Goal: Information Seeking & Learning: Check status

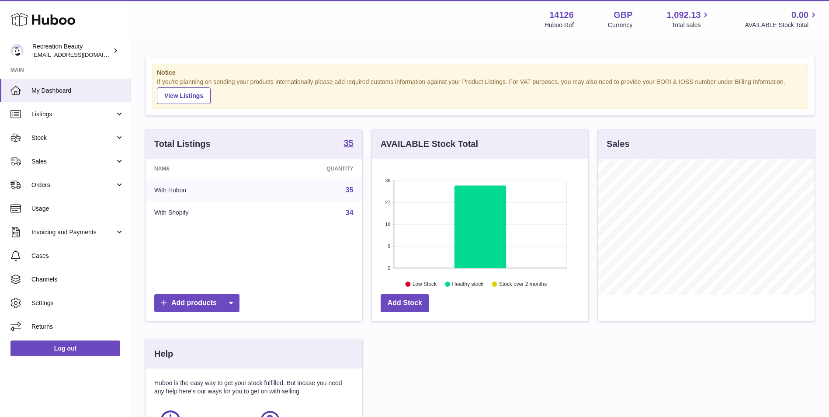
scroll to position [136, 216]
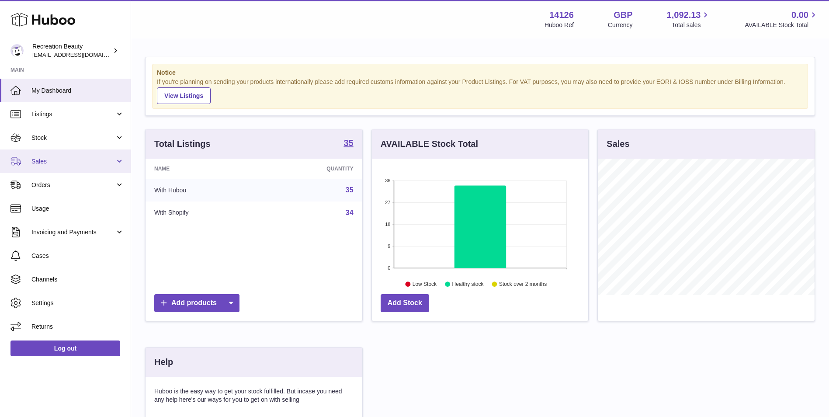
click at [103, 167] on link "Sales" at bounding box center [65, 161] width 131 height 24
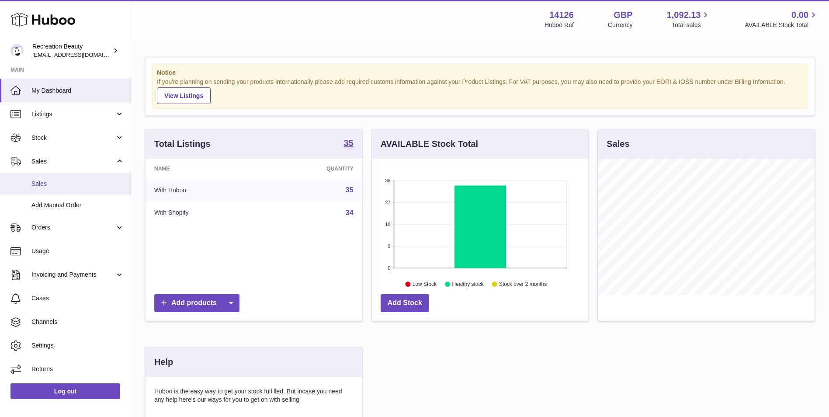
click at [87, 182] on span "Sales" at bounding box center [77, 184] width 93 height 8
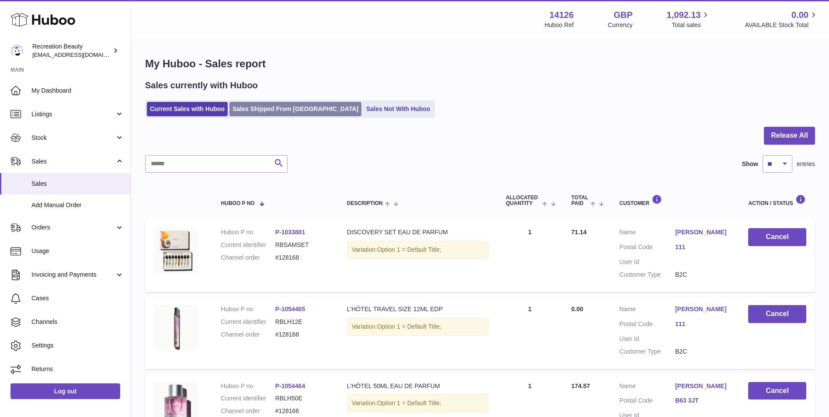
click at [247, 108] on link "Sales Shipped From [GEOGRAPHIC_DATA]" at bounding box center [295, 109] width 132 height 14
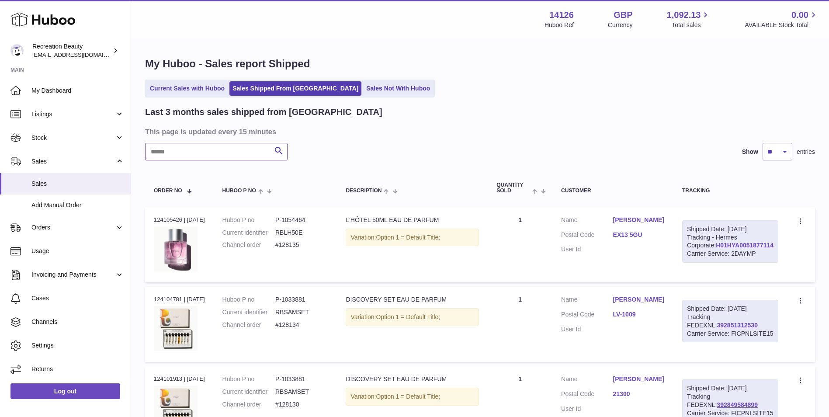
click at [195, 157] on input "text" at bounding box center [216, 151] width 142 height 17
paste input "******"
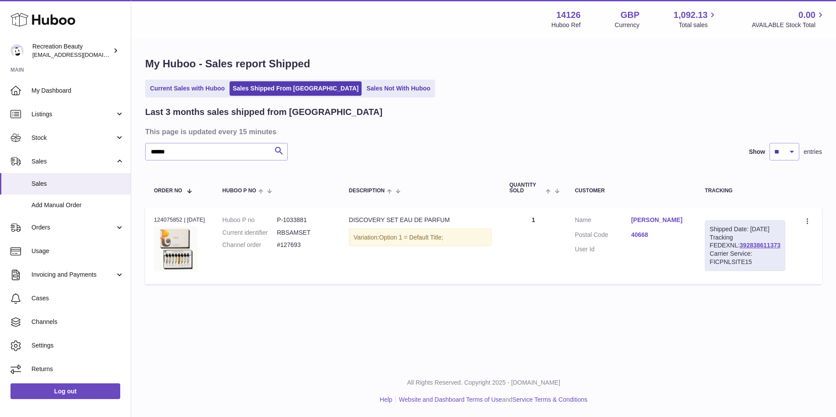
drag, startPoint x: 757, startPoint y: 253, endPoint x: 712, endPoint y: 253, distance: 45.5
click at [712, 253] on div "Shipped Date: 4th Sep 2025 Tracking FEDEXNL: 392838611373 Carrier Service: FICP…" at bounding box center [745, 245] width 80 height 51
copy link "392838611373"
click at [740, 249] on link "392838611373" at bounding box center [760, 245] width 41 height 7
click at [206, 152] on input "******" at bounding box center [216, 151] width 142 height 17
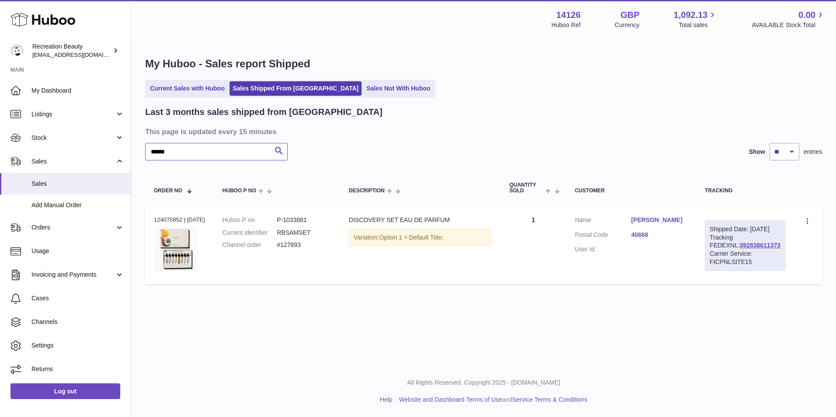
click at [206, 152] on input "******" at bounding box center [216, 151] width 142 height 17
paste input "text"
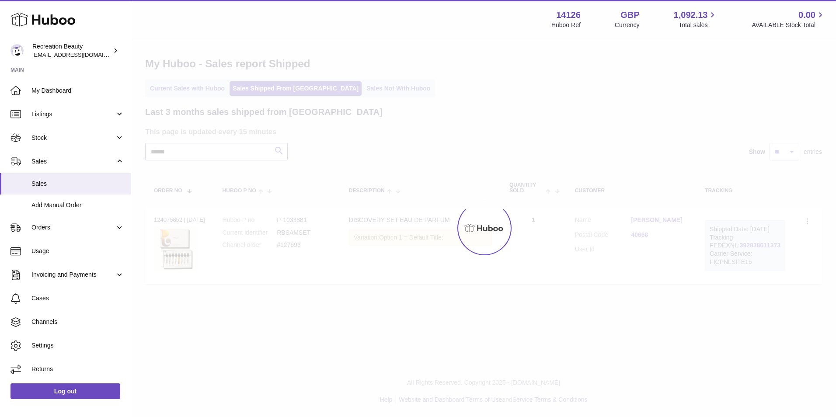
type input "******"
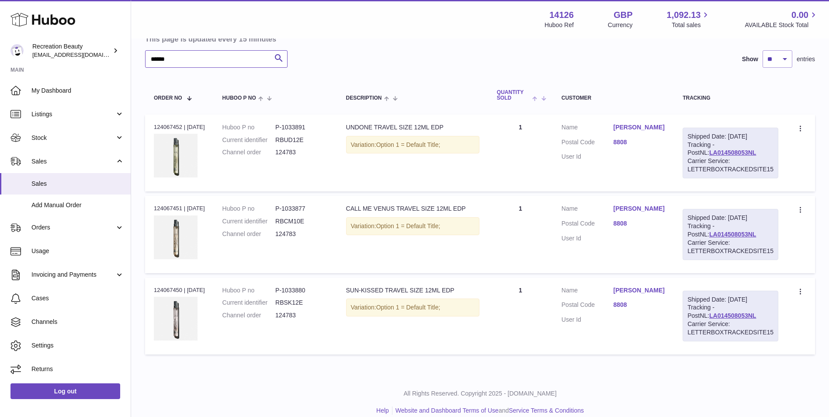
scroll to position [95, 0]
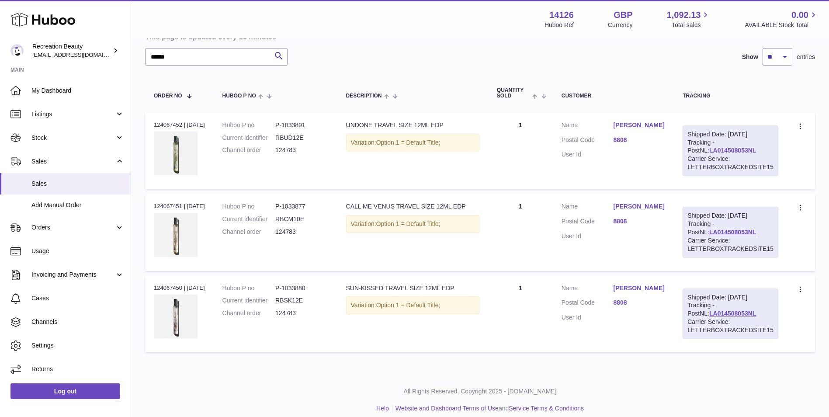
click at [718, 153] on link "LA014508053NL" at bounding box center [732, 150] width 47 height 7
drag, startPoint x: 741, startPoint y: 232, endPoint x: 687, endPoint y: 232, distance: 53.8
click at [687, 232] on div "Shipped Date: 4th Sep 2025 Tracking - PostNL: LA014508053NL Carrier Service: LE…" at bounding box center [731, 232] width 96 height 51
copy link "LA014508053NL"
click at [569, 246] on td "Customer Name Alexandra Mafli Postal Code 8808 User Id" at bounding box center [613, 232] width 121 height 77
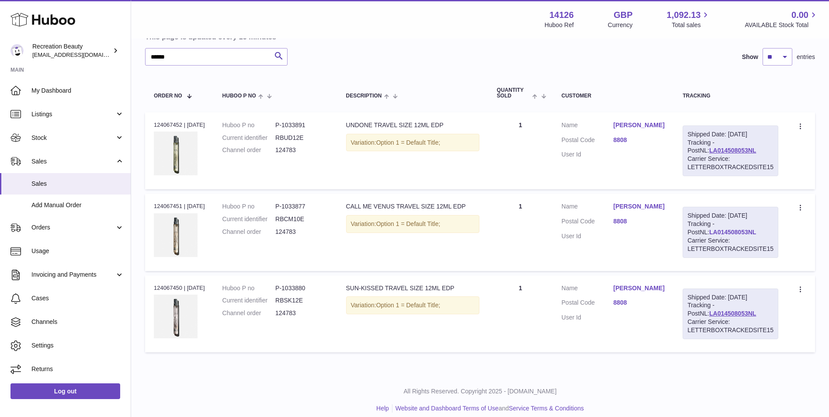
click at [709, 232] on link "LA014508053NL" at bounding box center [732, 232] width 47 height 7
click at [182, 398] on div "All Rights Reserved. Copyright 2025 - Huboo.co.uk Help Website and Dashboard Te…" at bounding box center [480, 400] width 698 height 52
click at [709, 150] on link "LA014508053NL" at bounding box center [732, 150] width 47 height 7
click at [71, 392] on link "Log out" at bounding box center [65, 391] width 110 height 16
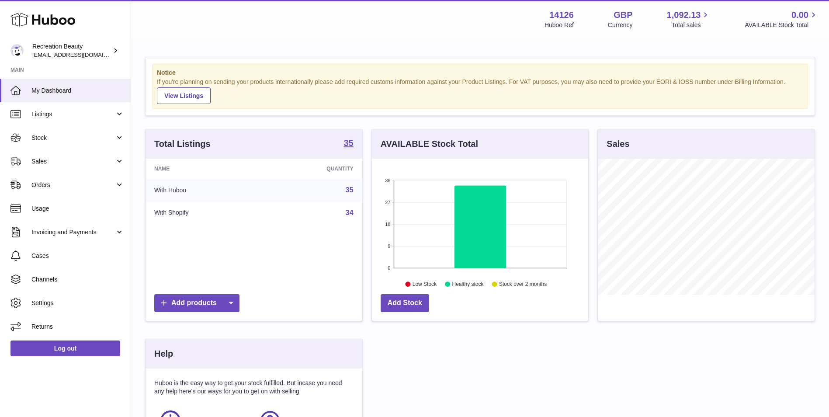
scroll to position [136, 216]
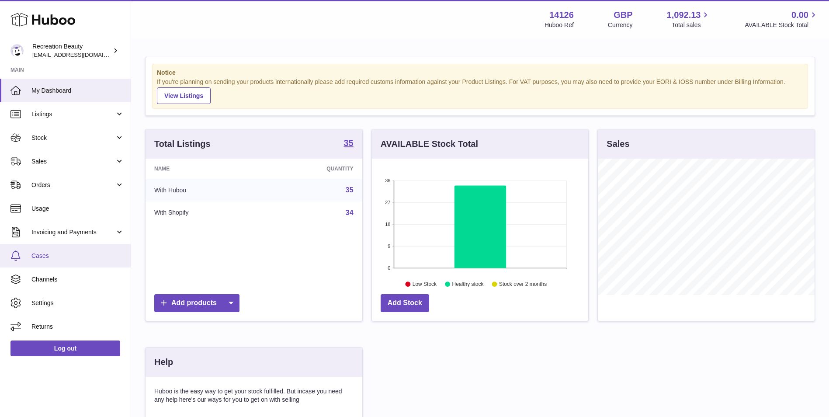
click at [56, 262] on link "Cases" at bounding box center [65, 256] width 131 height 24
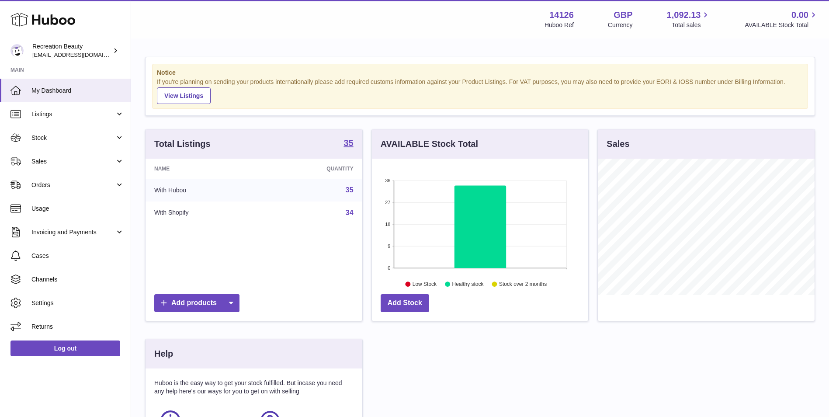
scroll to position [136, 216]
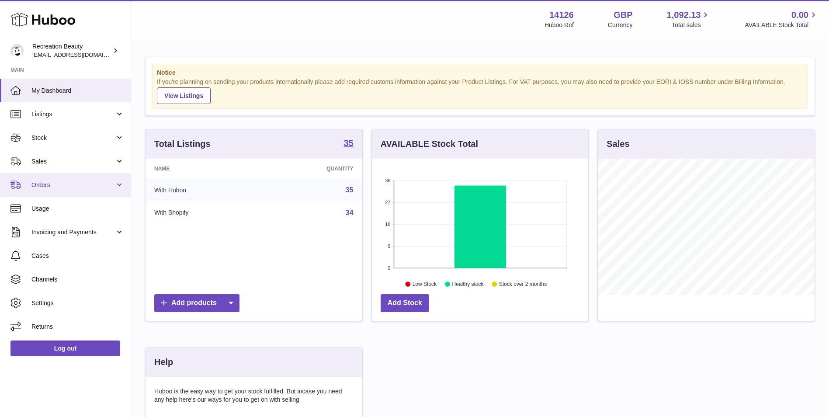
click at [74, 183] on span "Orders" at bounding box center [72, 185] width 83 height 8
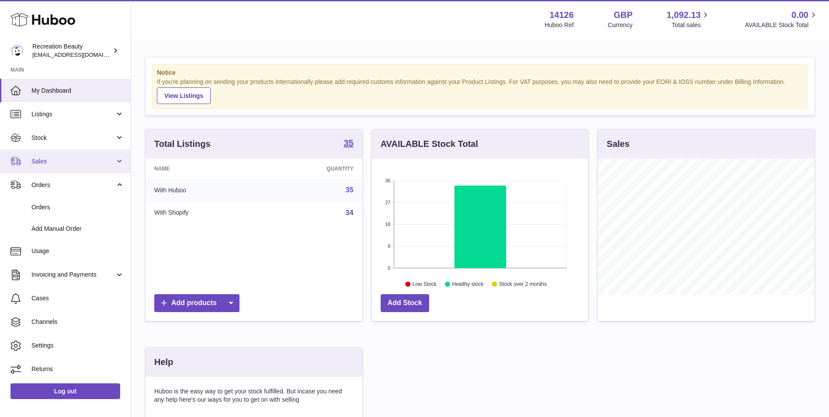
click at [73, 163] on span "Sales" at bounding box center [72, 161] width 83 height 8
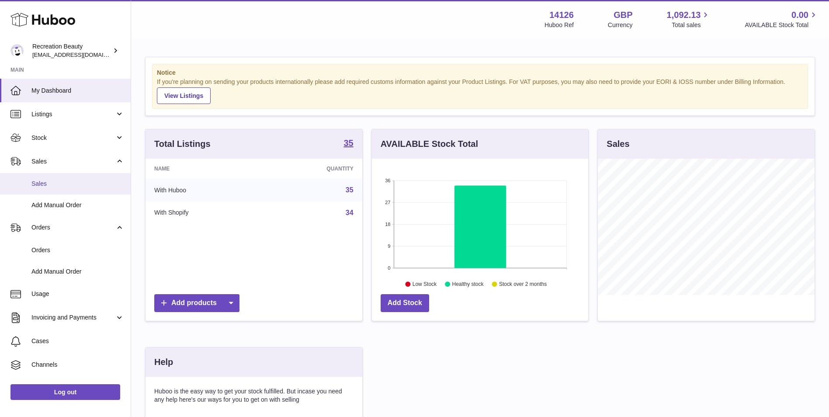
click at [66, 188] on span "Sales" at bounding box center [77, 184] width 93 height 8
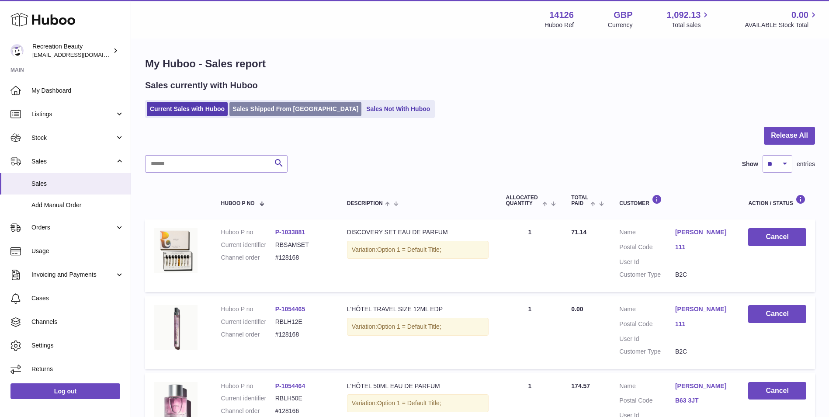
click at [247, 108] on link "Sales Shipped From [GEOGRAPHIC_DATA]" at bounding box center [295, 109] width 132 height 14
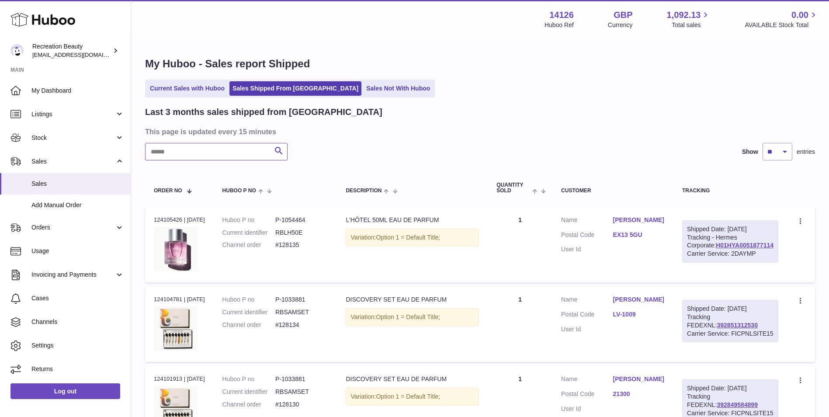
click at [200, 151] on input "text" at bounding box center [216, 151] width 142 height 17
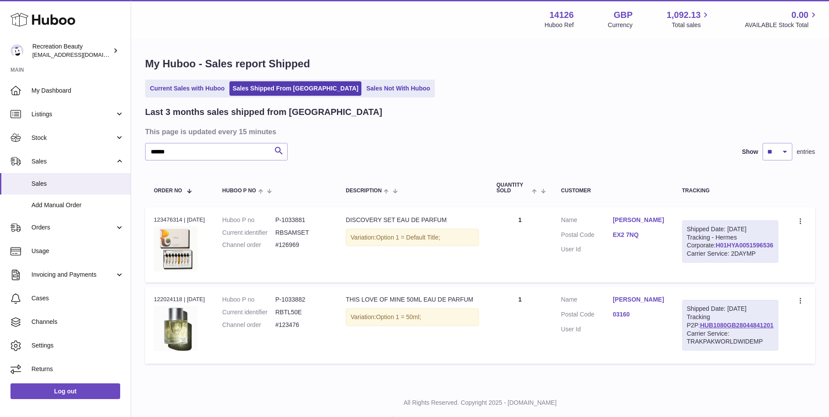
click at [716, 249] on link "H01HYA0051596536" at bounding box center [745, 245] width 58 height 7
click at [417, 165] on div "Last 3 months sales shipped from [GEOGRAPHIC_DATA] This page is updated every 1…" at bounding box center [480, 237] width 670 height 262
click at [728, 329] on link "HUB1080GB28044841201" at bounding box center [736, 325] width 73 height 7
click at [189, 152] on input "******" at bounding box center [216, 151] width 142 height 17
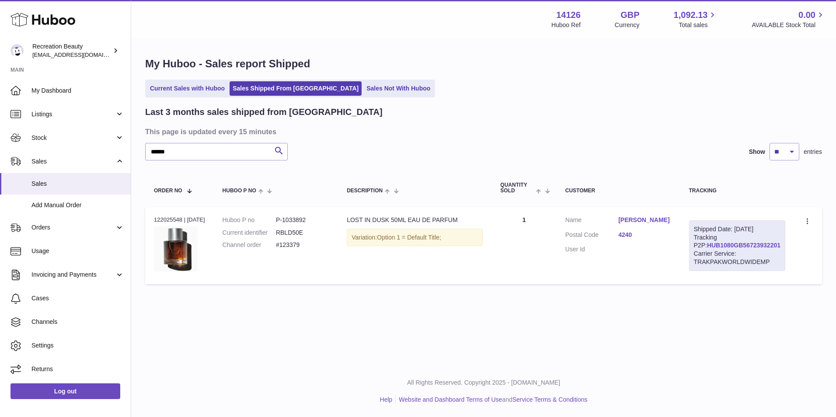
click at [713, 249] on link "HUB1080GB56723932201" at bounding box center [743, 245] width 73 height 7
drag, startPoint x: 187, startPoint y: 153, endPoint x: 138, endPoint y: 144, distance: 50.2
click at [138, 144] on div "My Huboo - Sales report Shipped Current Sales with Huboo Sales Shipped From [GE…" at bounding box center [483, 172] width 705 height 267
click at [711, 249] on link "HUB1080GB90543564901" at bounding box center [743, 245] width 73 height 7
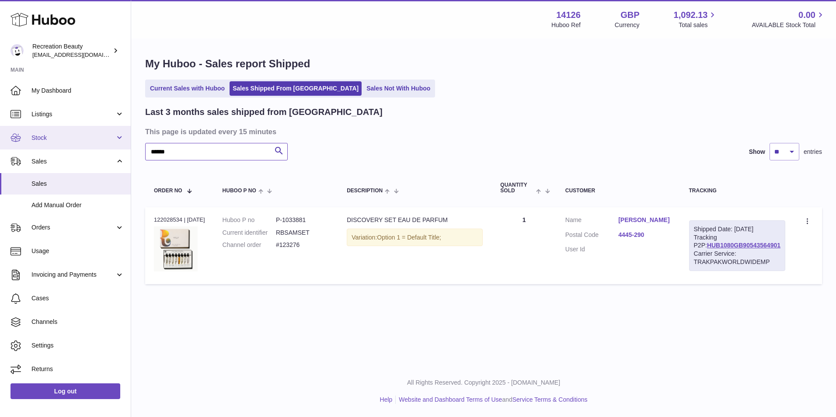
drag, startPoint x: 182, startPoint y: 152, endPoint x: 93, endPoint y: 139, distance: 90.6
click at [93, 139] on div "Huboo Recreation Beauty [EMAIL_ADDRESS][DOMAIN_NAME] Main My Dashboard Listings…" at bounding box center [418, 208] width 836 height 417
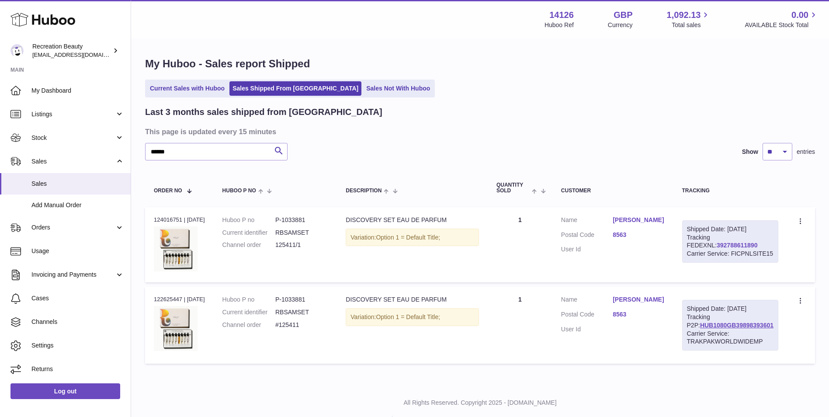
click at [726, 249] on link "392788611890" at bounding box center [737, 245] width 41 height 7
drag, startPoint x: 183, startPoint y: 153, endPoint x: 134, endPoint y: 143, distance: 49.4
click at [134, 143] on div "My Huboo - Sales report Shipped Current Sales with Huboo Sales Shipped From [GE…" at bounding box center [480, 212] width 698 height 346
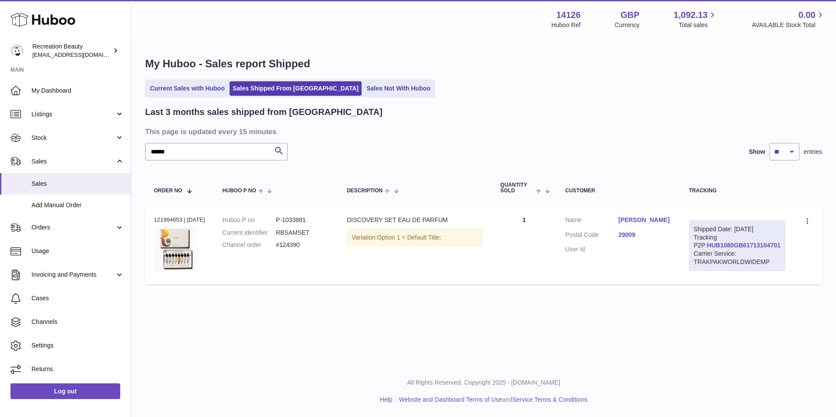
click at [744, 249] on link "HUB1080GB61713104701" at bounding box center [743, 245] width 73 height 7
drag, startPoint x: 205, startPoint y: 148, endPoint x: 126, endPoint y: 143, distance: 79.3
click at [126, 143] on div "Huboo Recreation Beauty [EMAIL_ADDRESS][DOMAIN_NAME] Main My Dashboard Listings…" at bounding box center [418, 208] width 836 height 417
click at [709, 249] on link "HUB1080GB85501164101" at bounding box center [743, 245] width 73 height 7
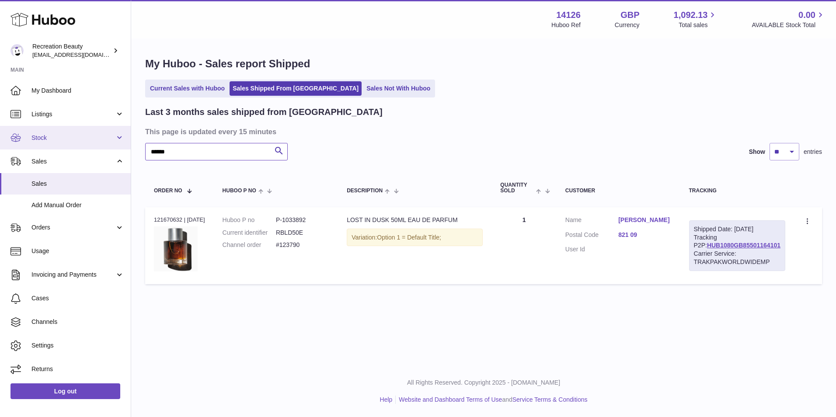
drag, startPoint x: 177, startPoint y: 153, endPoint x: 114, endPoint y: 146, distance: 63.3
click at [114, 146] on div "Huboo Recreation Beauty [EMAIL_ADDRESS][DOMAIN_NAME] Main My Dashboard Listings…" at bounding box center [418, 208] width 836 height 417
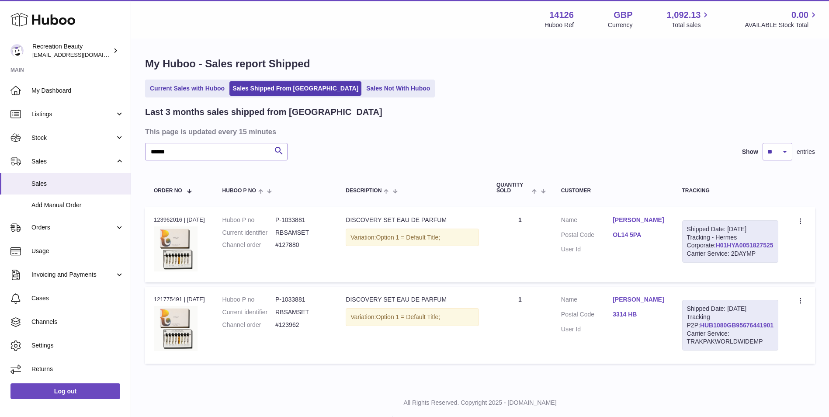
click at [723, 329] on link "HUB1080GB95676441901" at bounding box center [736, 325] width 73 height 7
drag, startPoint x: 182, startPoint y: 149, endPoint x: 102, endPoint y: 143, distance: 80.2
click at [102, 143] on div "Huboo Recreation Beauty [EMAIL_ADDRESS][DOMAIN_NAME] Main My Dashboard Listings…" at bounding box center [414, 218] width 829 height 437
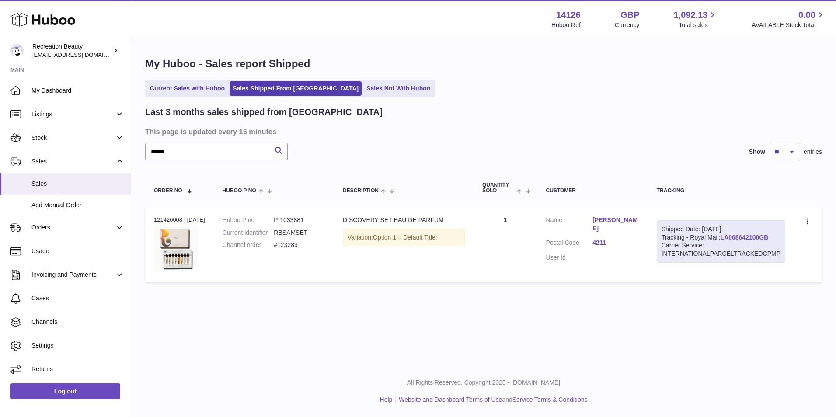
click at [737, 236] on link "LA068642100GB" at bounding box center [744, 237] width 48 height 7
click at [188, 153] on input "******" at bounding box center [216, 151] width 142 height 17
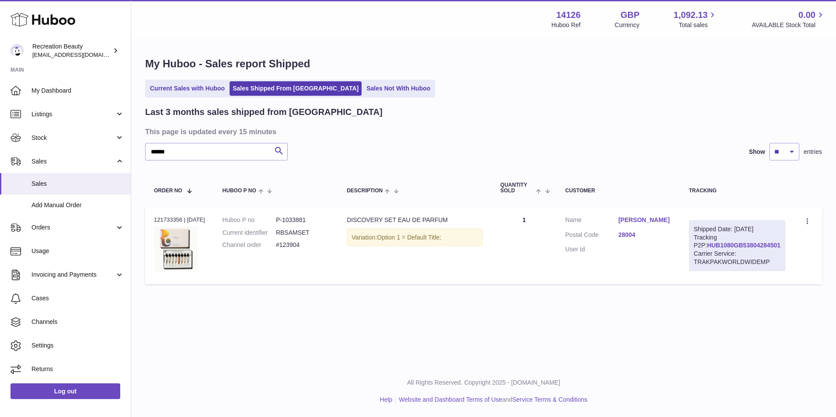
click at [736, 249] on link "HUB1080GB53804284501" at bounding box center [743, 245] width 73 height 7
click at [174, 153] on input "******" at bounding box center [216, 151] width 142 height 17
click at [711, 249] on link "HUB1080GB38900556001" at bounding box center [743, 245] width 73 height 7
click at [184, 156] on input "******" at bounding box center [216, 151] width 142 height 17
click at [720, 249] on link "HUB1080GB56723932201" at bounding box center [743, 245] width 73 height 7
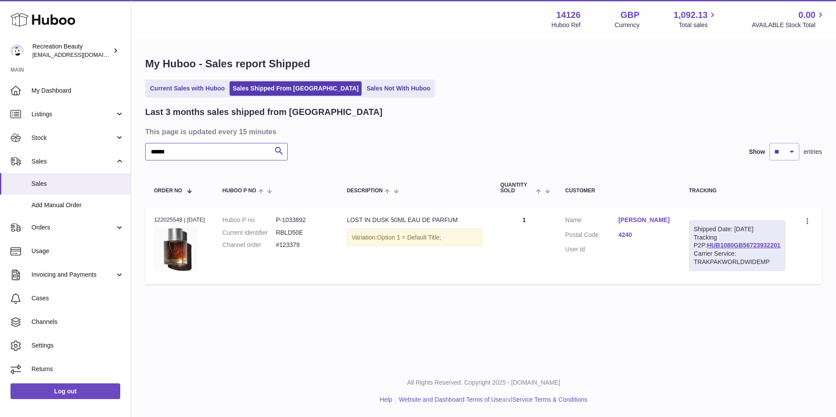
click at [191, 149] on input "******" at bounding box center [216, 151] width 142 height 17
click at [717, 249] on link "HUB1080GB90543564901" at bounding box center [743, 245] width 73 height 7
click at [181, 151] on input "******" at bounding box center [216, 151] width 142 height 17
click at [726, 249] on link "HUB1080GB04111783201" at bounding box center [743, 245] width 73 height 7
click at [177, 151] on input "******" at bounding box center [216, 151] width 142 height 17
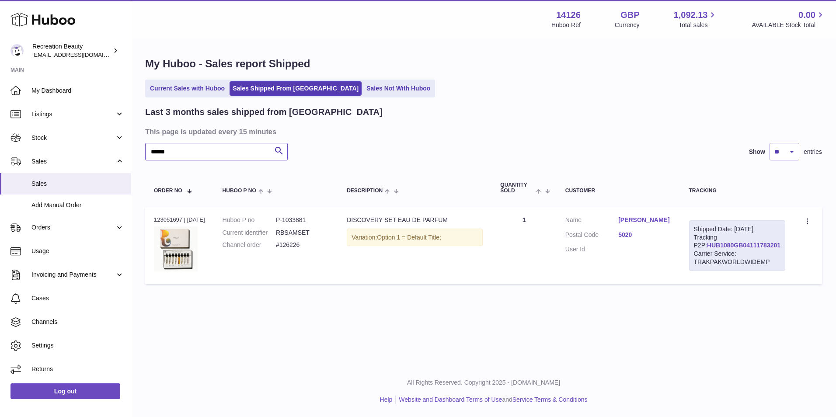
drag, startPoint x: 180, startPoint y: 151, endPoint x: 143, endPoint y: 150, distance: 36.3
click at [143, 150] on div "My Huboo - Sales report Shipped Current Sales with Huboo Sales Shipped From [GE…" at bounding box center [483, 172] width 705 height 267
paste input "text"
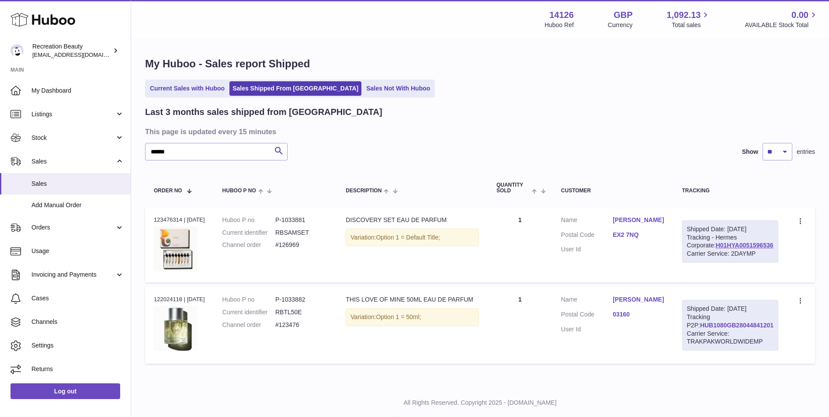
click at [702, 329] on link "HUB1080GB28044841201" at bounding box center [736, 325] width 73 height 7
click at [94, 142] on div "Huboo Recreation Beauty [EMAIL_ADDRESS][DOMAIN_NAME] Main My Dashboard Listings…" at bounding box center [414, 218] width 829 height 437
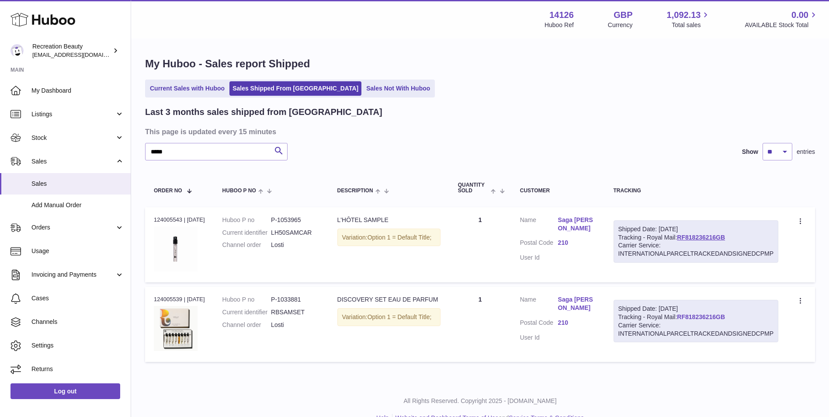
click at [689, 320] on link "RF818236216GB" at bounding box center [701, 316] width 48 height 7
click at [181, 155] on input "*****" at bounding box center [216, 151] width 142 height 17
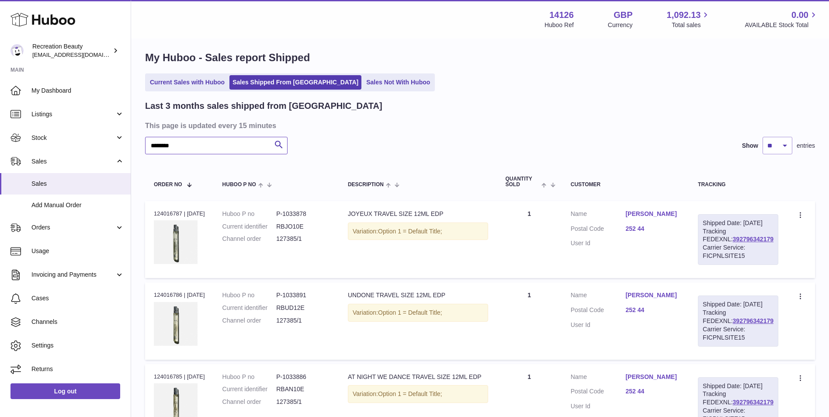
scroll to position [6, 0]
click at [733, 243] on link "392796342179" at bounding box center [753, 239] width 41 height 7
drag, startPoint x: 191, startPoint y: 149, endPoint x: 115, endPoint y: 136, distance: 76.7
click at [115, 136] on div "Huboo Recreation Beauty [EMAIL_ADDRESS][DOMAIN_NAME] Main My Dashboard Listings…" at bounding box center [414, 254] width 829 height 521
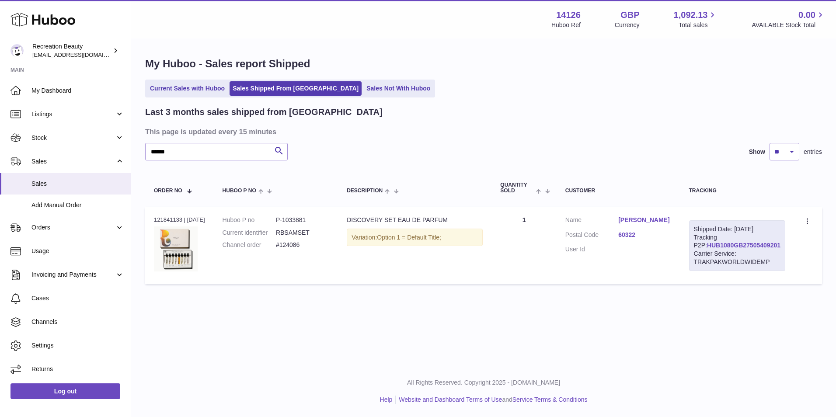
click at [716, 249] on link "HUB1080GB27505409201" at bounding box center [743, 245] width 73 height 7
drag, startPoint x: 182, startPoint y: 152, endPoint x: 136, endPoint y: 153, distance: 46.3
click at [136, 153] on div "My Huboo - Sales report Shipped Current Sales with Huboo Sales Shipped From [GE…" at bounding box center [483, 172] width 705 height 267
paste input "text"
type input "******"
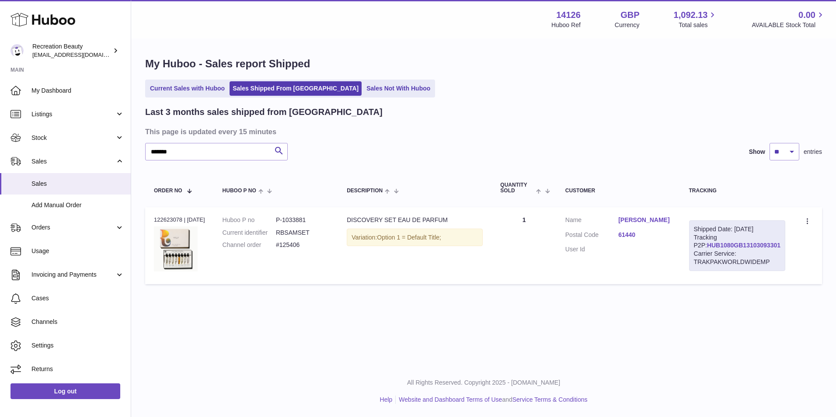
click at [714, 249] on link "HUB1080GB13103093301" at bounding box center [743, 245] width 73 height 7
click at [423, 135] on h3 "This page is updated every 15 minutes" at bounding box center [482, 132] width 674 height 10
